Goal: Navigation & Orientation: Find specific page/section

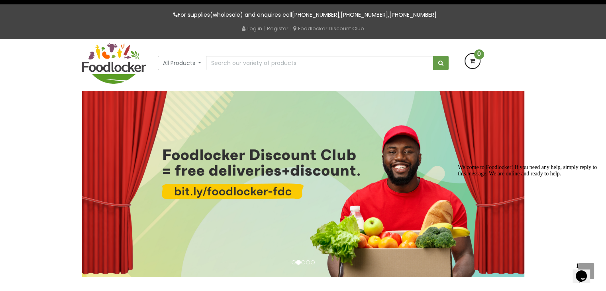
scroll to position [14, 0]
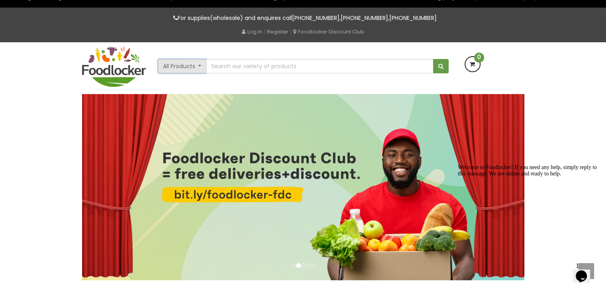
click at [189, 63] on button "All Products" at bounding box center [182, 66] width 49 height 14
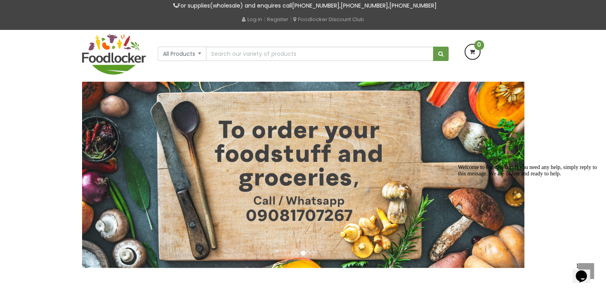
scroll to position [16, 0]
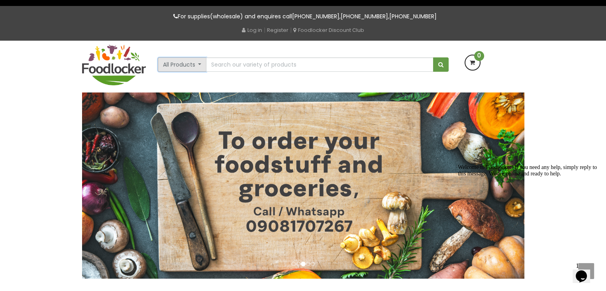
click at [199, 61] on button "All Products" at bounding box center [182, 64] width 49 height 14
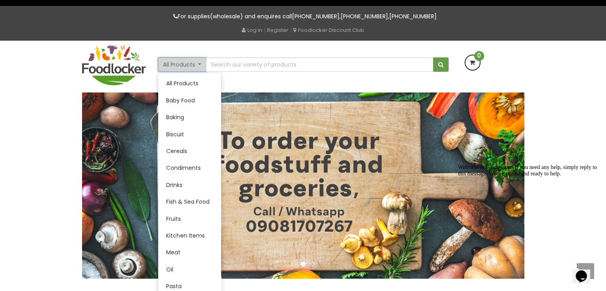
click at [199, 61] on button "All Products" at bounding box center [182, 64] width 49 height 14
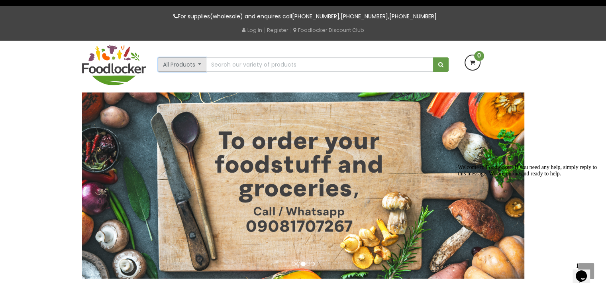
click at [199, 61] on button "All Products" at bounding box center [182, 64] width 49 height 14
